Goal: Information Seeking & Learning: Learn about a topic

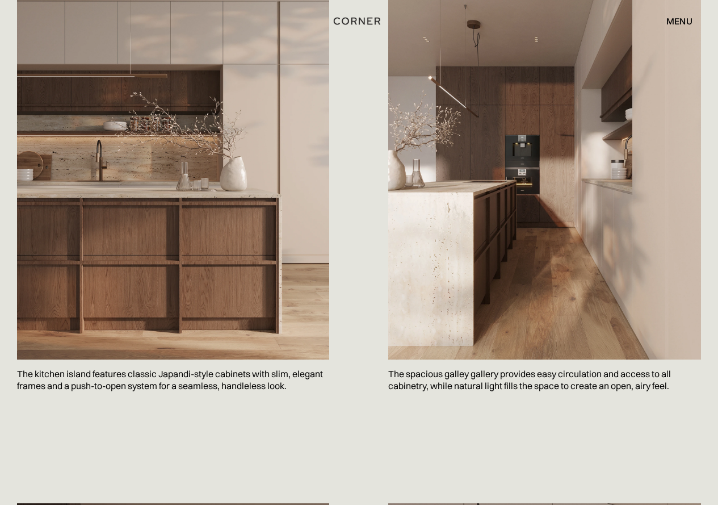
scroll to position [738, 0]
click at [222, 249] on img at bounding box center [173, 151] width 312 height 417
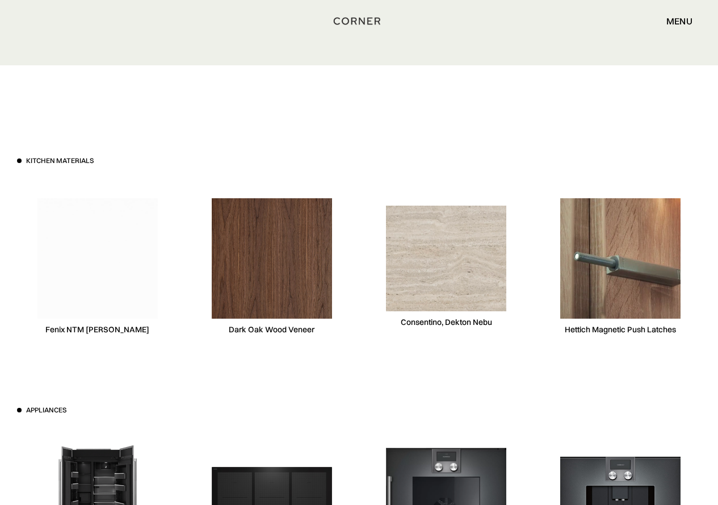
scroll to position [3236, 0]
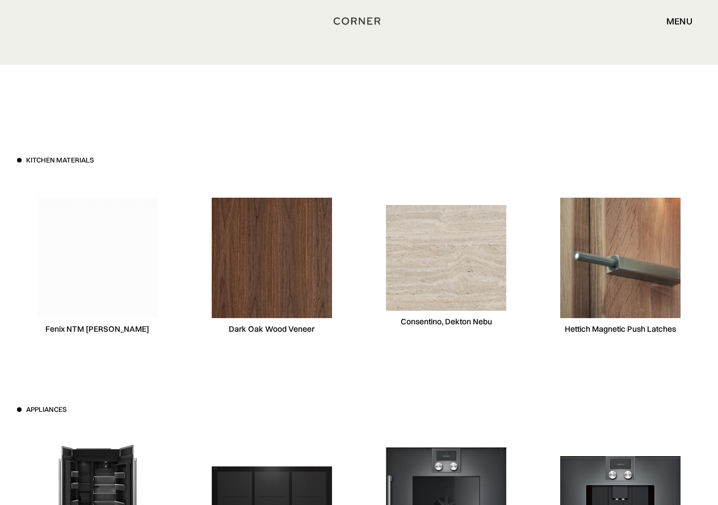
click at [467, 245] on img at bounding box center [446, 258] width 120 height 106
click at [289, 260] on img at bounding box center [272, 258] width 120 height 120
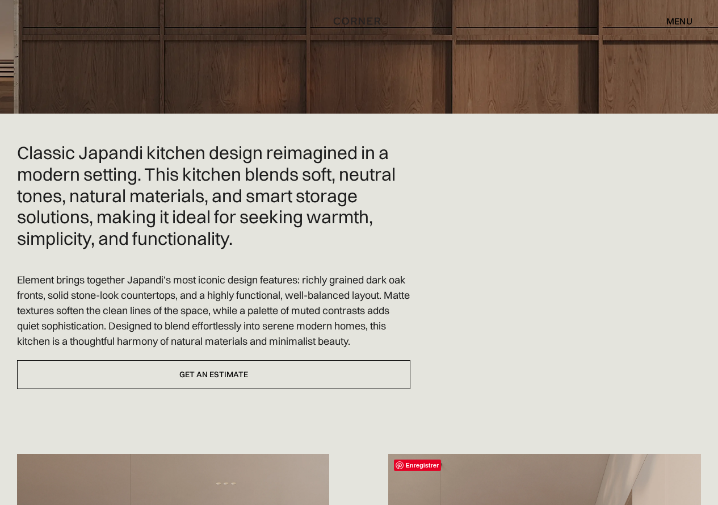
scroll to position [0, 0]
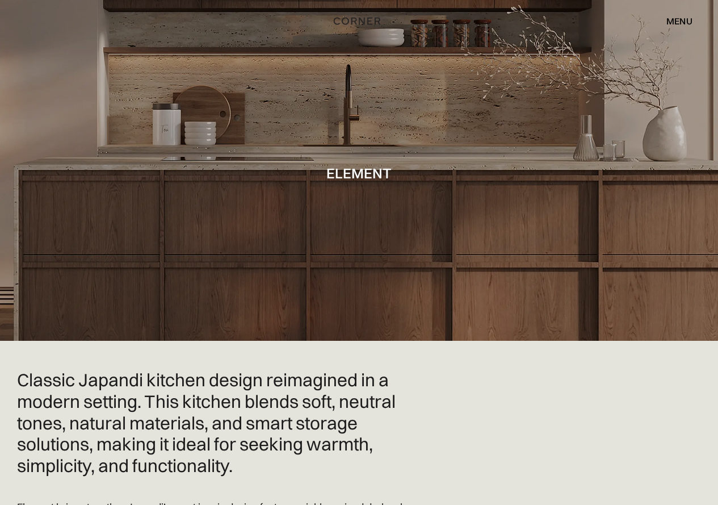
click at [677, 21] on div "menu" at bounding box center [680, 20] width 26 height 9
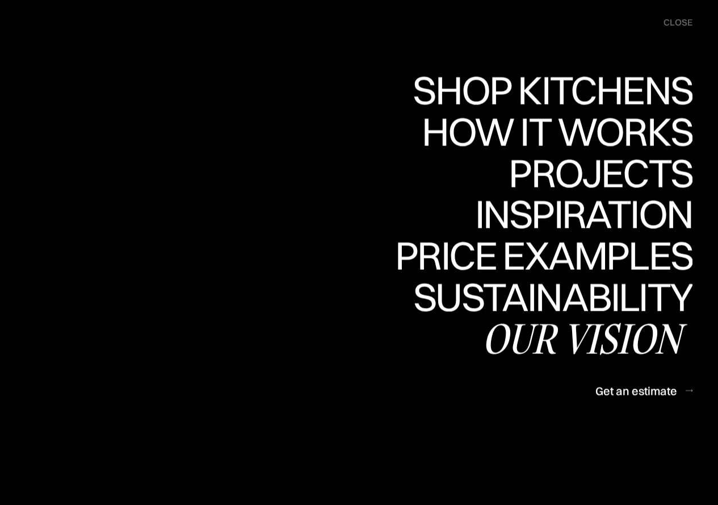
click at [562, 331] on div "Our vision" at bounding box center [587, 338] width 211 height 40
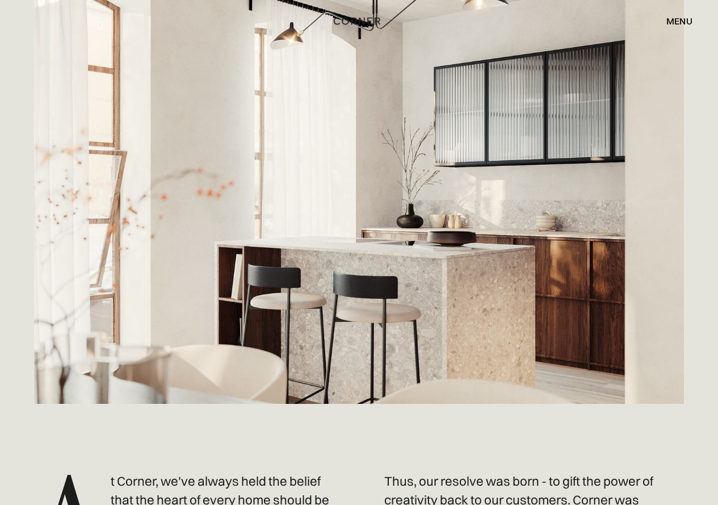
scroll to position [54, 0]
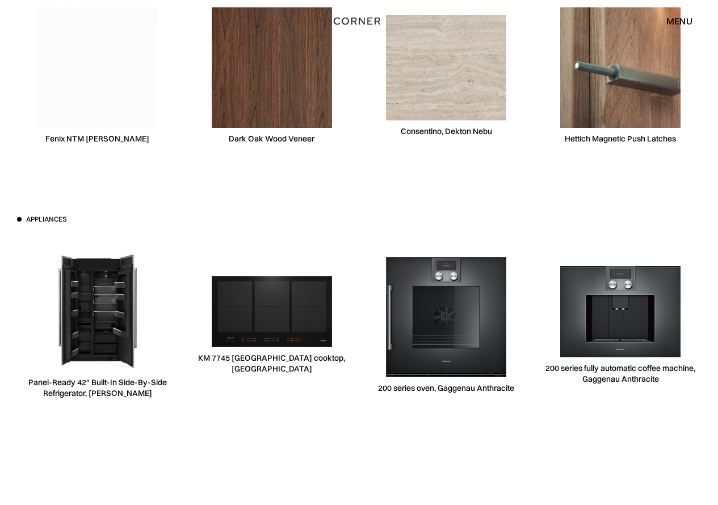
scroll to position [3293, 0]
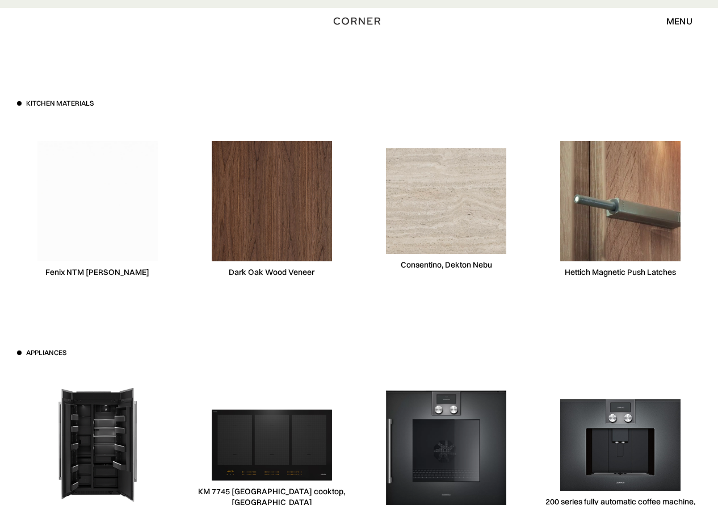
click at [686, 20] on div "menu" at bounding box center [680, 20] width 26 height 9
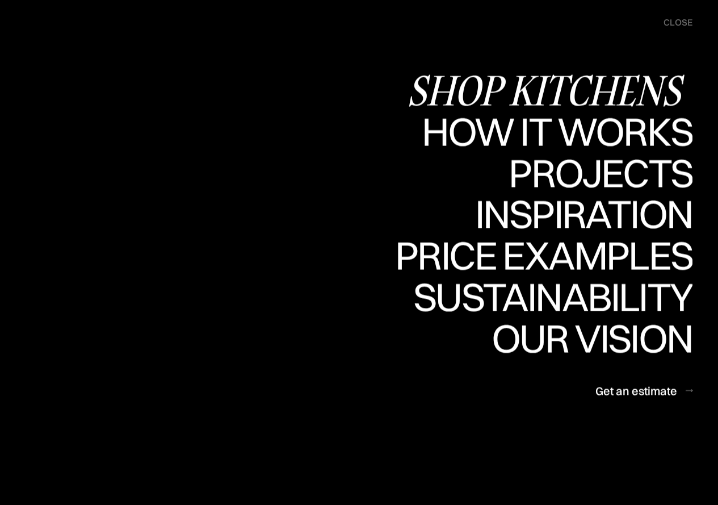
click at [623, 94] on div "Shop Kitchens" at bounding box center [550, 90] width 286 height 40
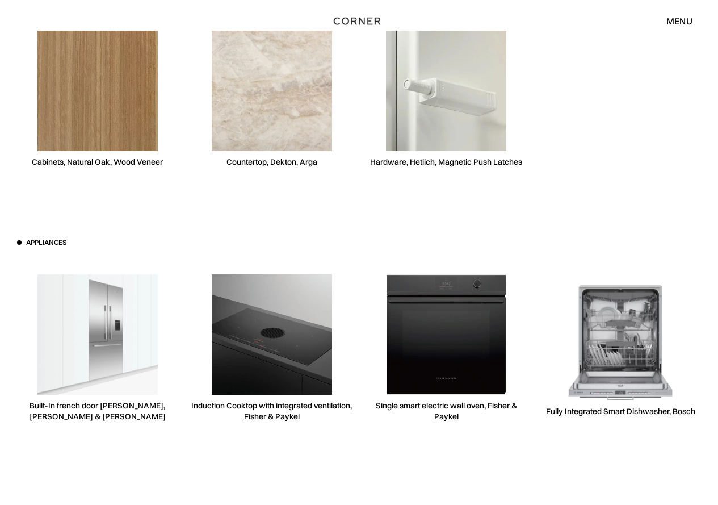
scroll to position [3180, 0]
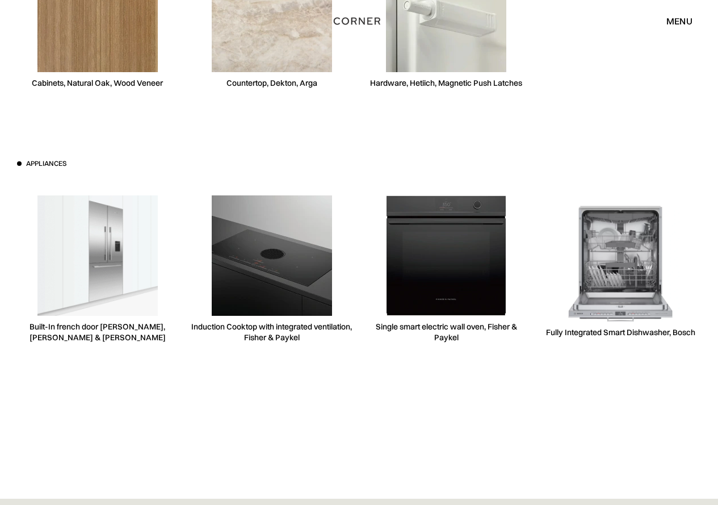
click at [480, 253] on img at bounding box center [446, 255] width 120 height 120
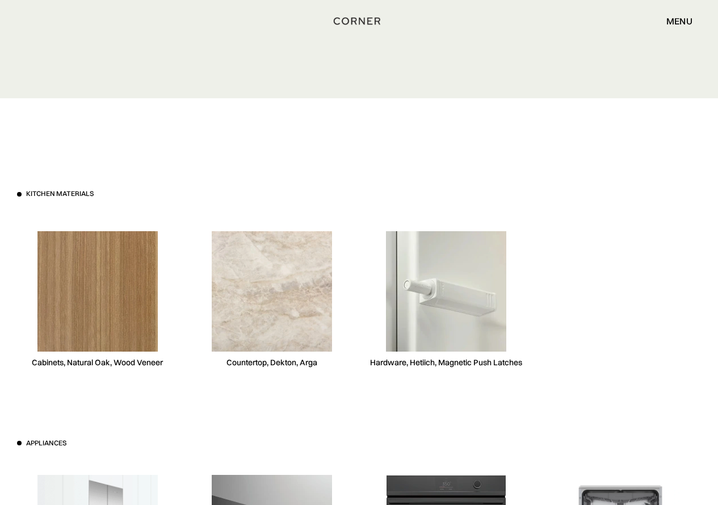
scroll to position [2896, 0]
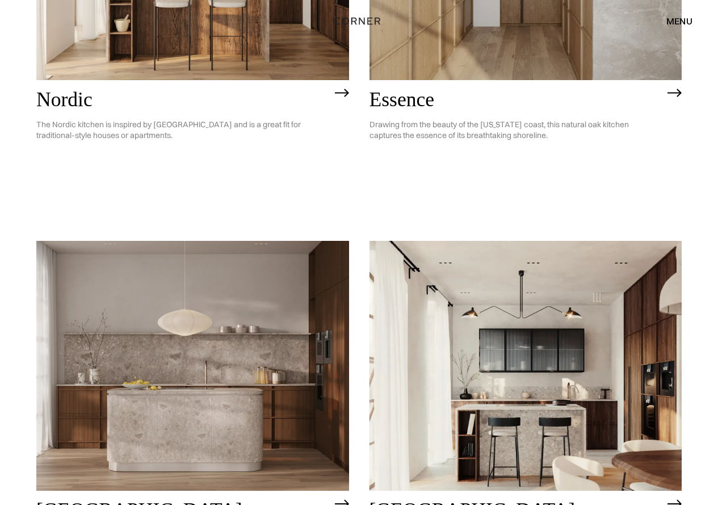
scroll to position [511, 0]
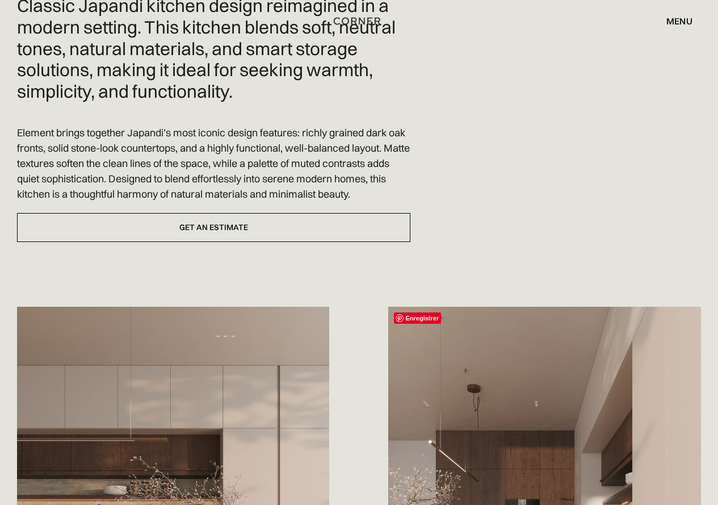
scroll to position [348, 0]
